Goal: Check status: Check status

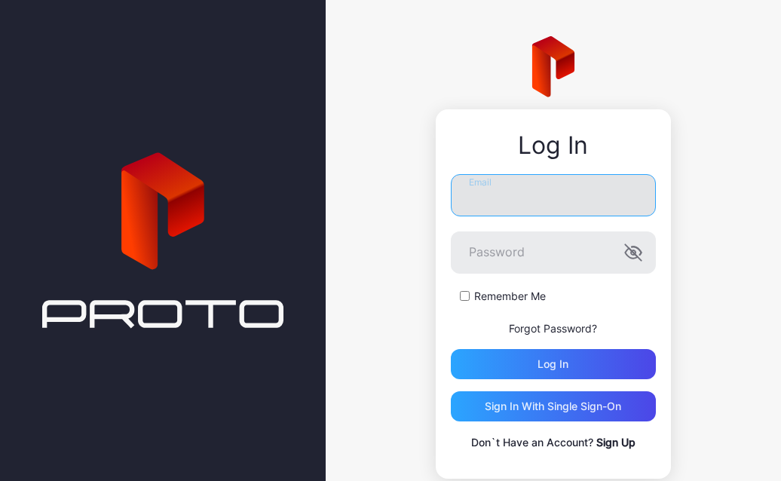
click at [496, 205] on input "Email" at bounding box center [553, 195] width 205 height 42
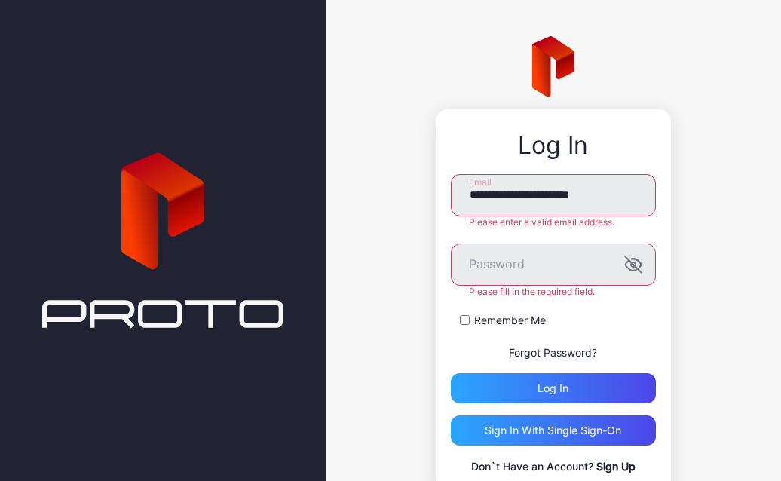
type input "**********"
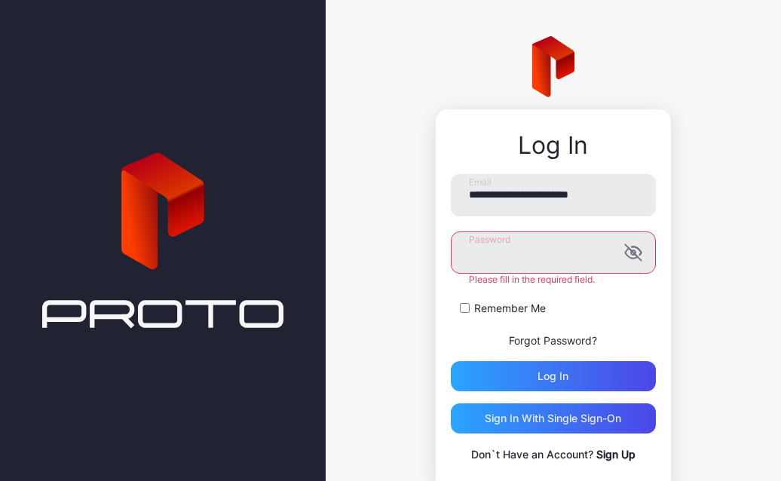
click at [451, 361] on button "Log in" at bounding box center [553, 376] width 205 height 30
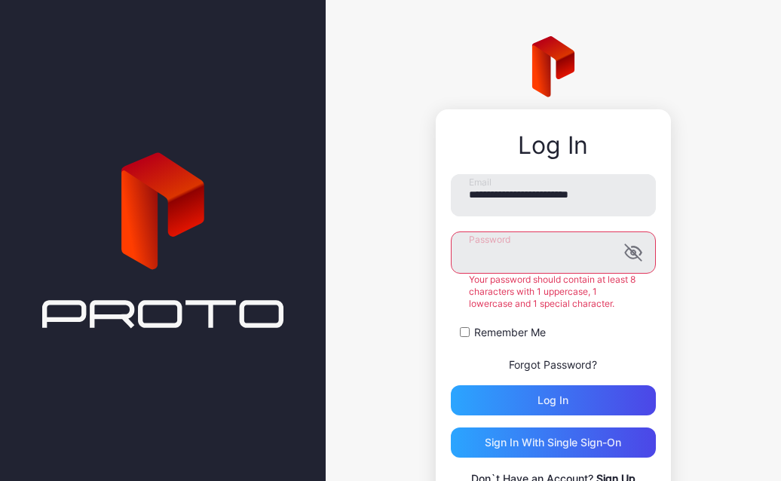
click at [451, 385] on button "Log in" at bounding box center [553, 400] width 205 height 30
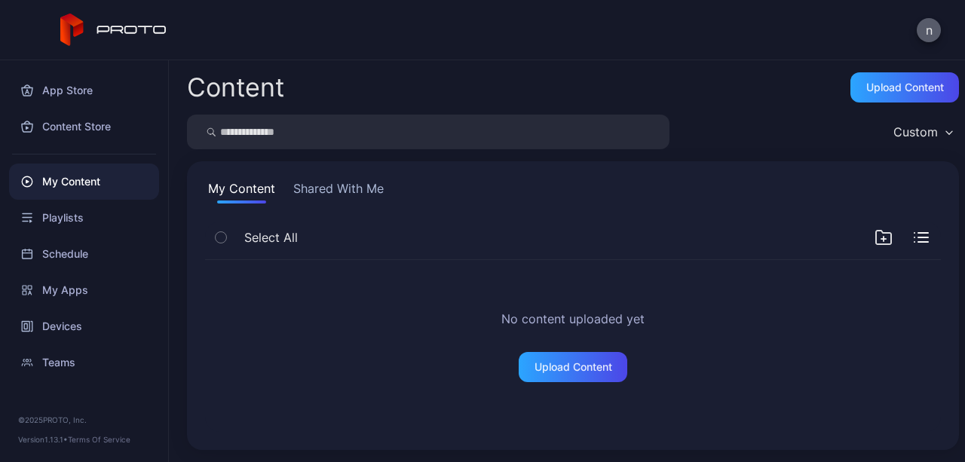
click at [936, 34] on button "n" at bounding box center [928, 30] width 24 height 24
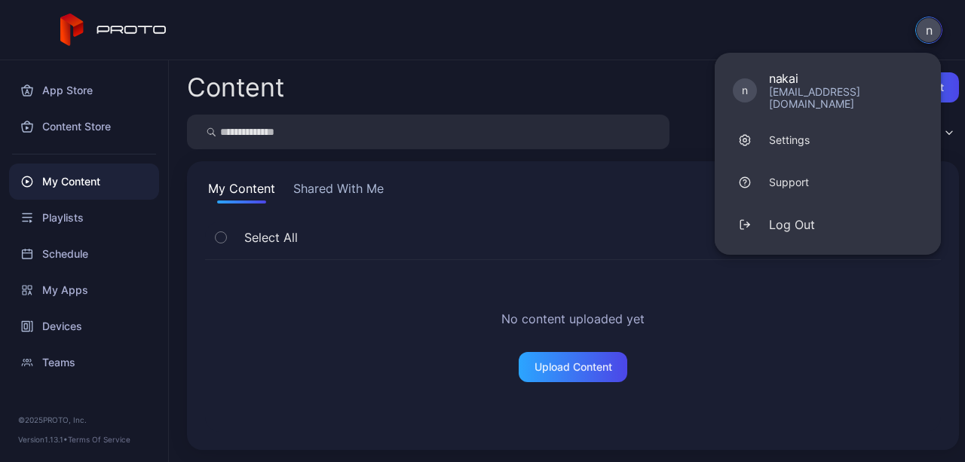
click at [627, 38] on div "n n nakai nakai_shintaro@intec.co.jp Settings Support Log Out" at bounding box center [482, 30] width 965 height 60
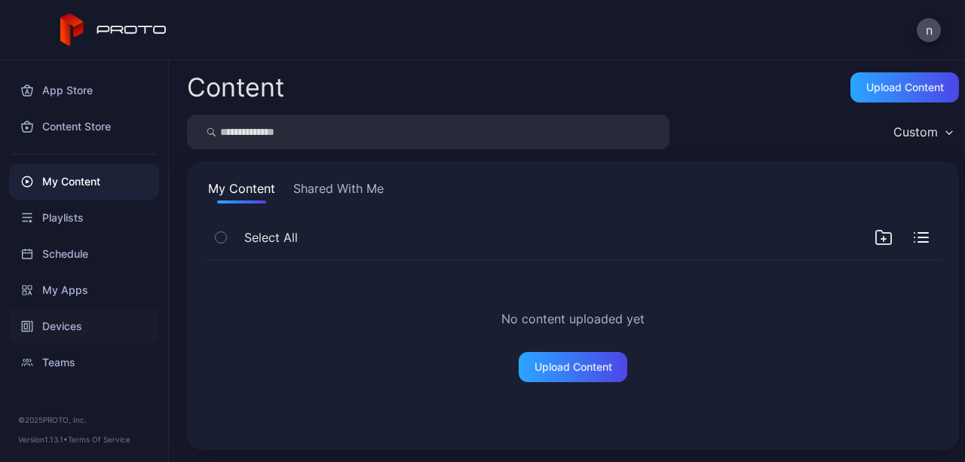
click at [71, 311] on div "Devices" at bounding box center [84, 326] width 150 height 36
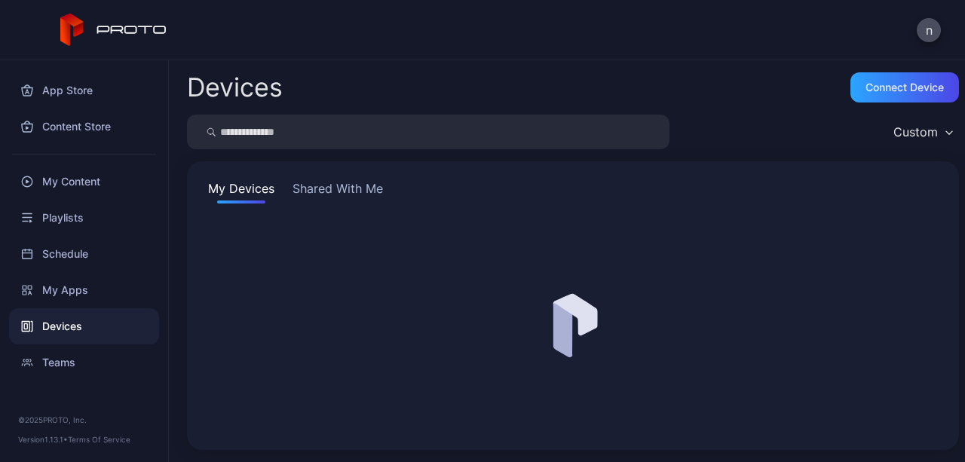
click at [63, 326] on div "Devices" at bounding box center [84, 326] width 150 height 36
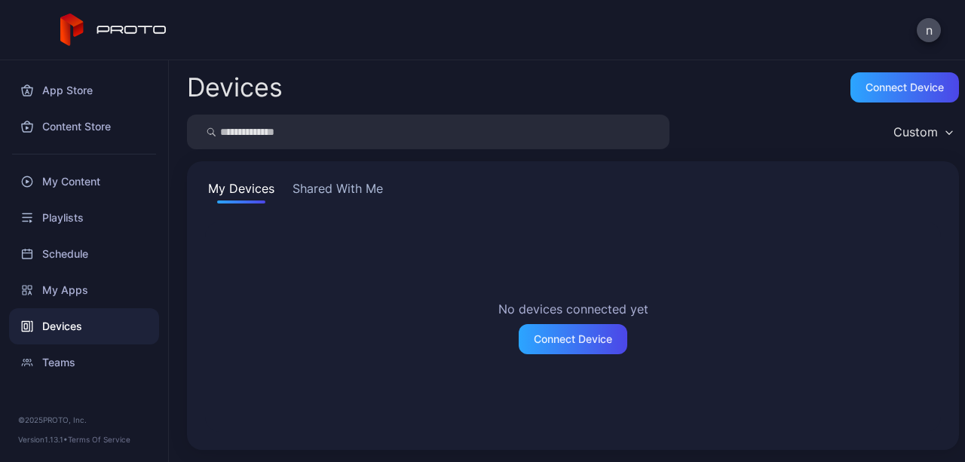
click at [327, 191] on button "Shared With Me" at bounding box center [337, 191] width 96 height 24
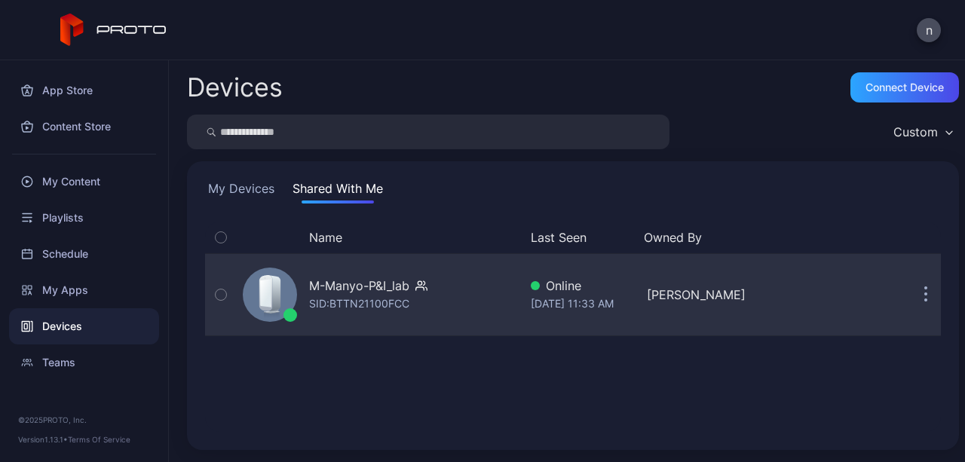
click at [329, 310] on div "SID: BTTN21100FCC" at bounding box center [359, 304] width 100 height 18
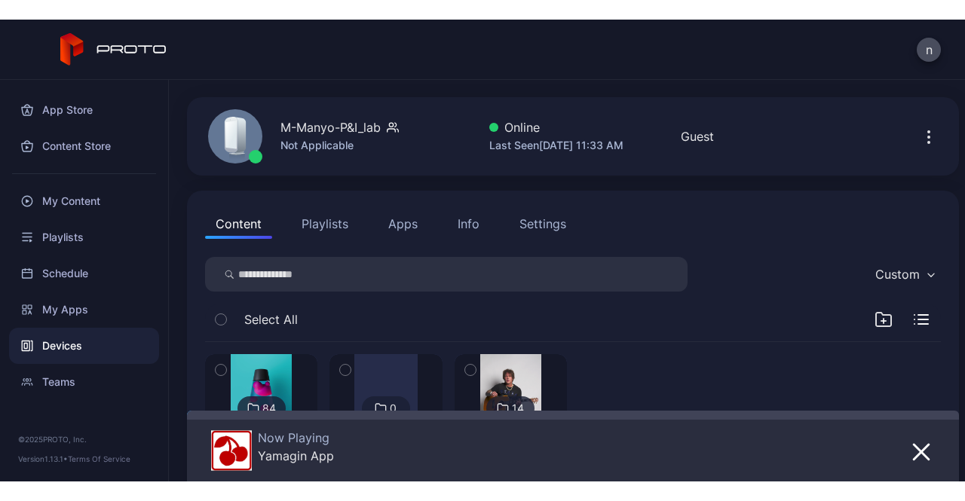
scroll to position [69, 0]
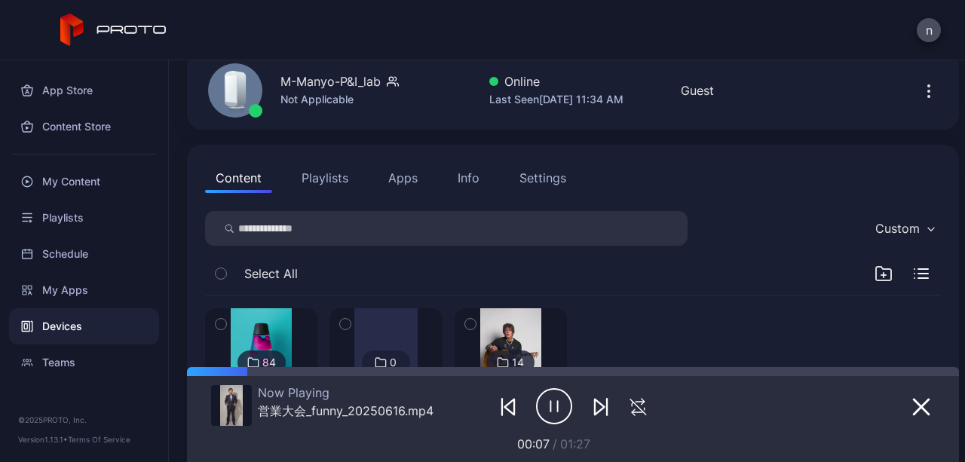
click at [217, 0] on html "n App Store Content Store My Content Playlists Schedule My Apps Devices Teams ©…" at bounding box center [482, 231] width 965 height 462
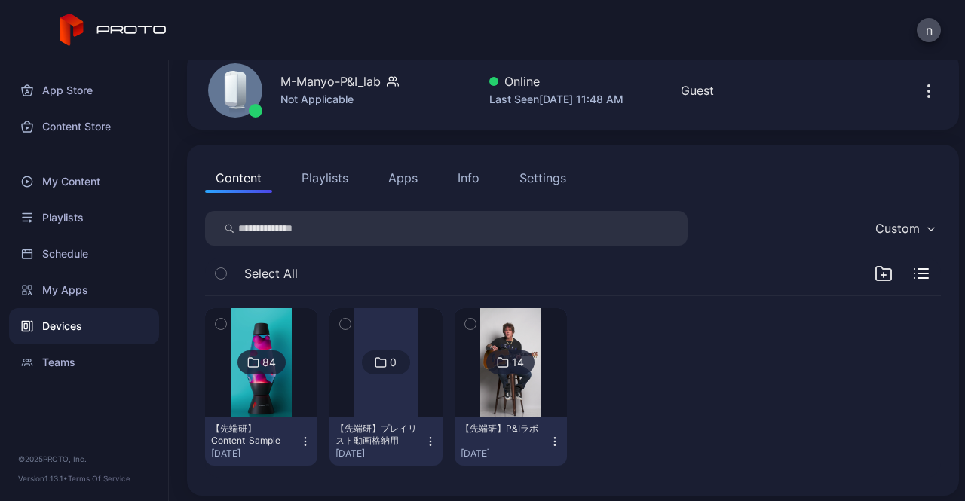
click at [508, 373] on div "14" at bounding box center [510, 362] width 48 height 24
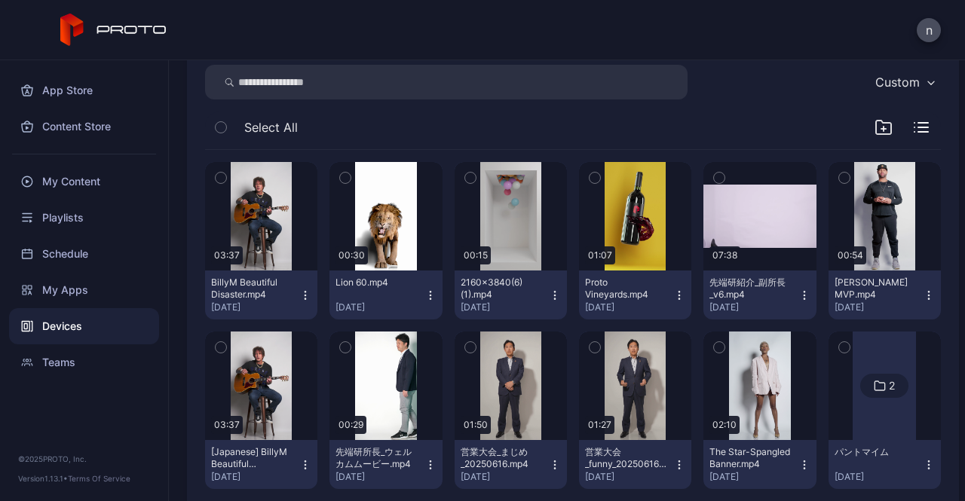
scroll to position [289, 0]
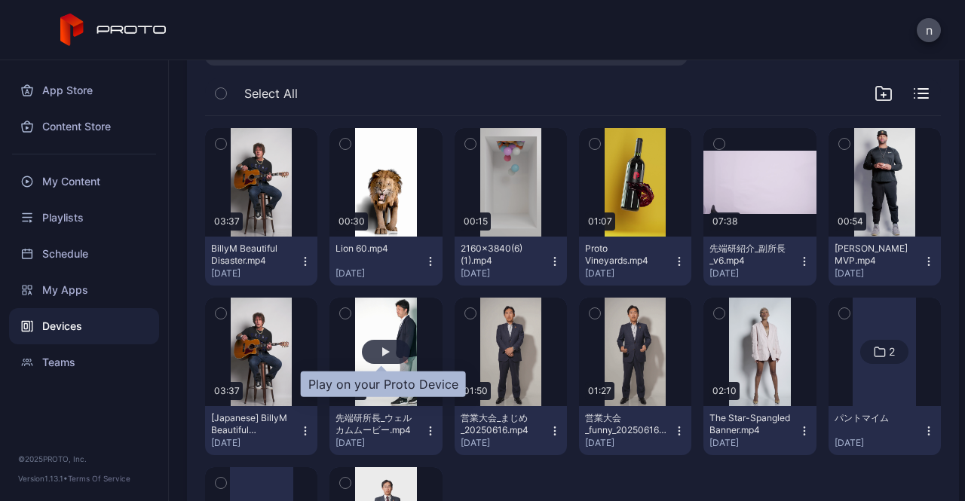
click at [362, 346] on div "button" at bounding box center [386, 352] width 48 height 24
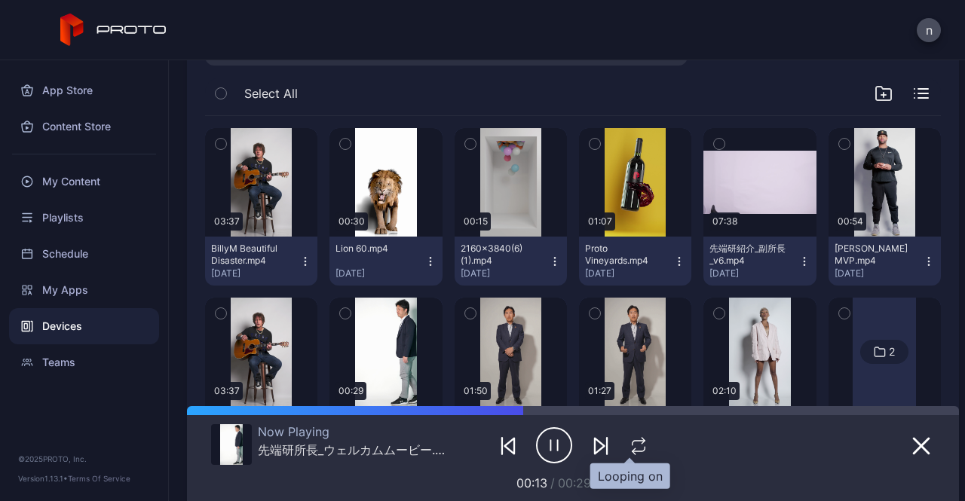
click at [629, 442] on icon "button" at bounding box center [639, 446] width 20 height 18
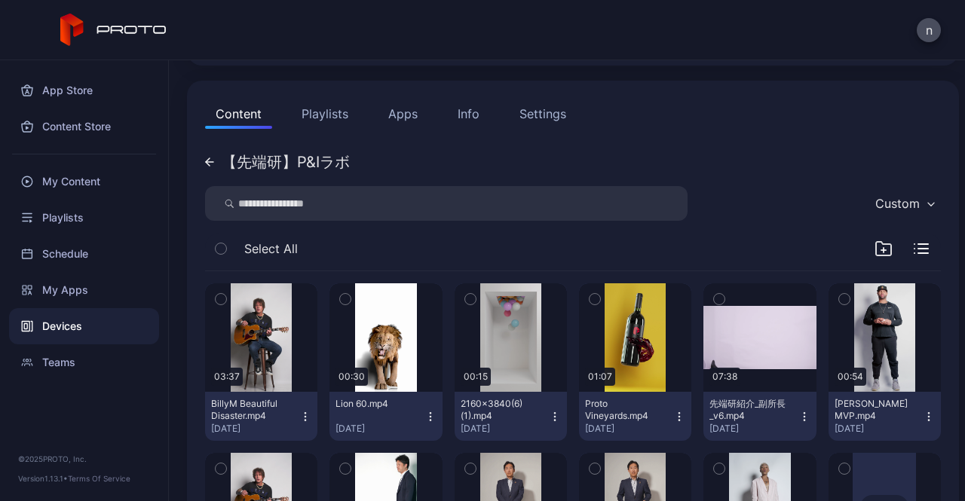
scroll to position [107, 0]
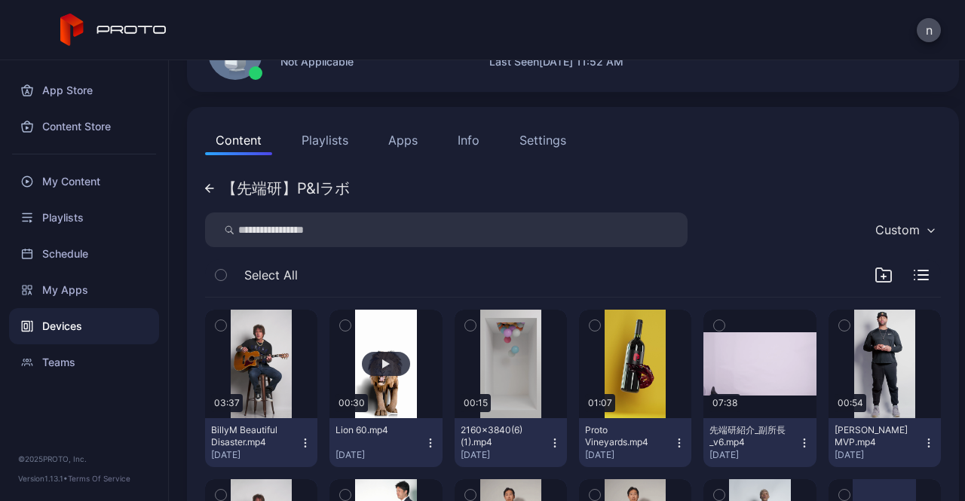
click at [408, 367] on button "button" at bounding box center [385, 364] width 112 height 109
